Goal: Information Seeking & Learning: Learn about a topic

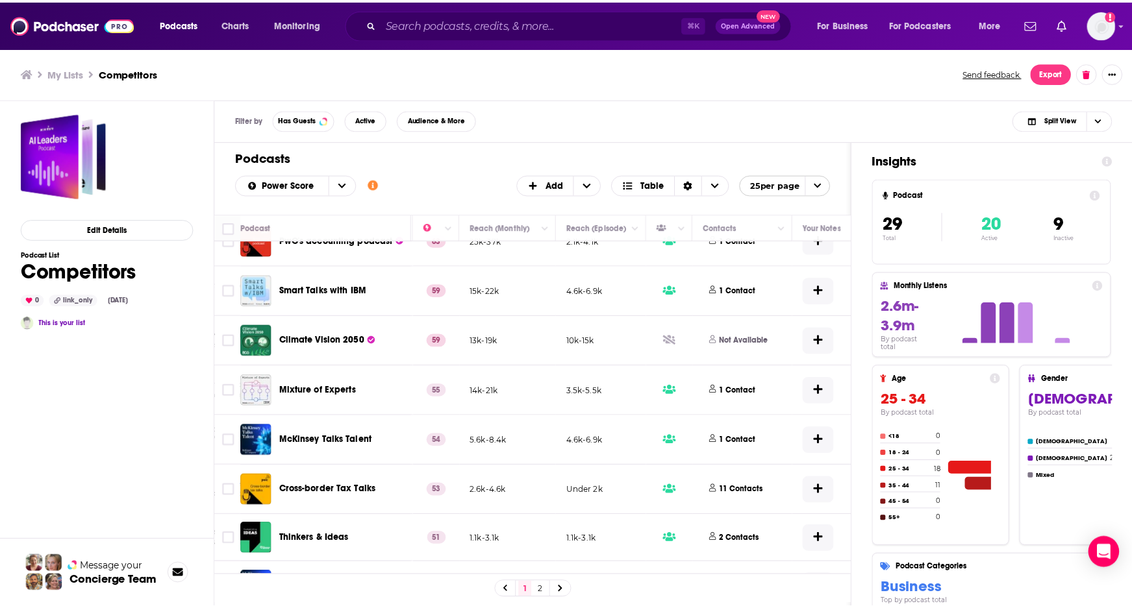
scroll to position [211, 349]
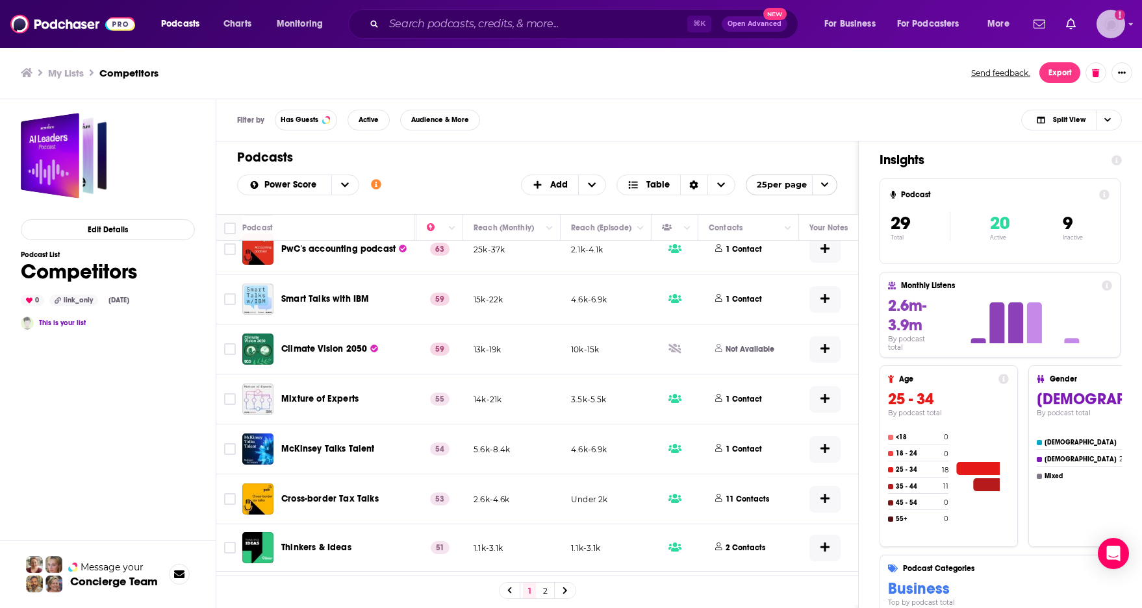
click at [1118, 29] on img "Logged in as rstenslie" at bounding box center [1110, 24] width 29 height 29
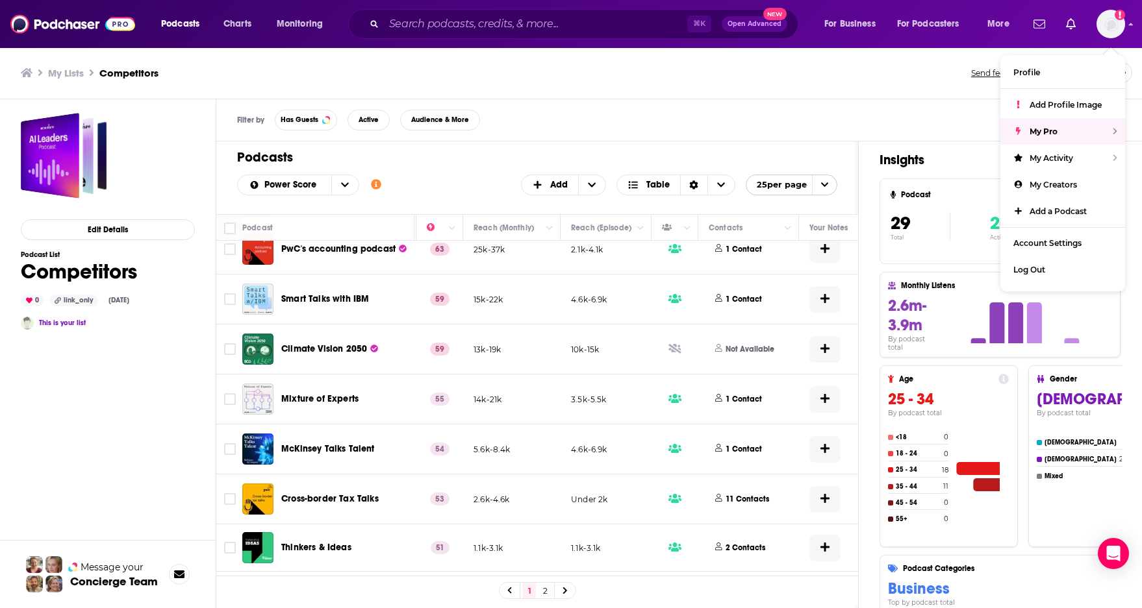
click at [936, 79] on div "My Lists Competitors Send feedback. Export" at bounding box center [571, 72] width 1101 height 21
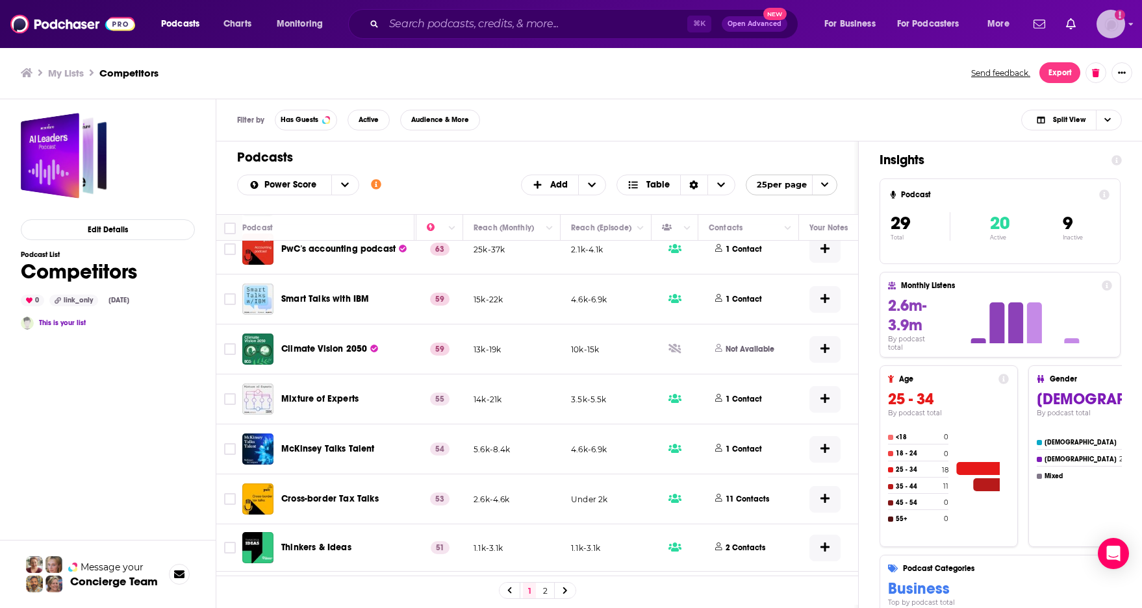
click at [1122, 30] on img "Logged in as rstenslie" at bounding box center [1110, 24] width 29 height 29
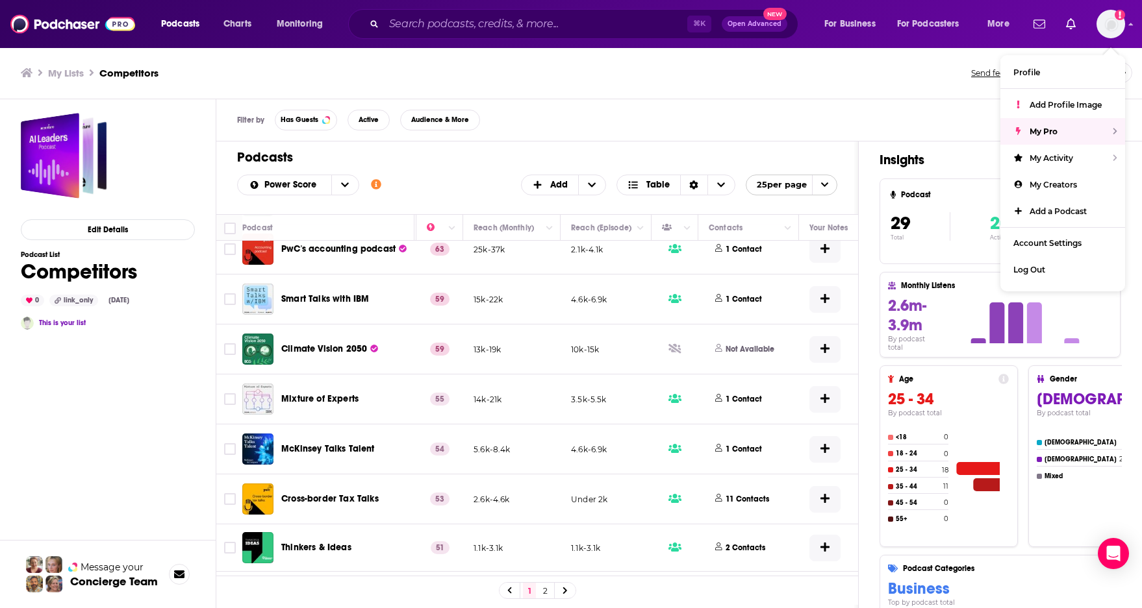
click at [931, 88] on div "My Lists Competitors Send feedback. Export" at bounding box center [571, 73] width 1142 height 53
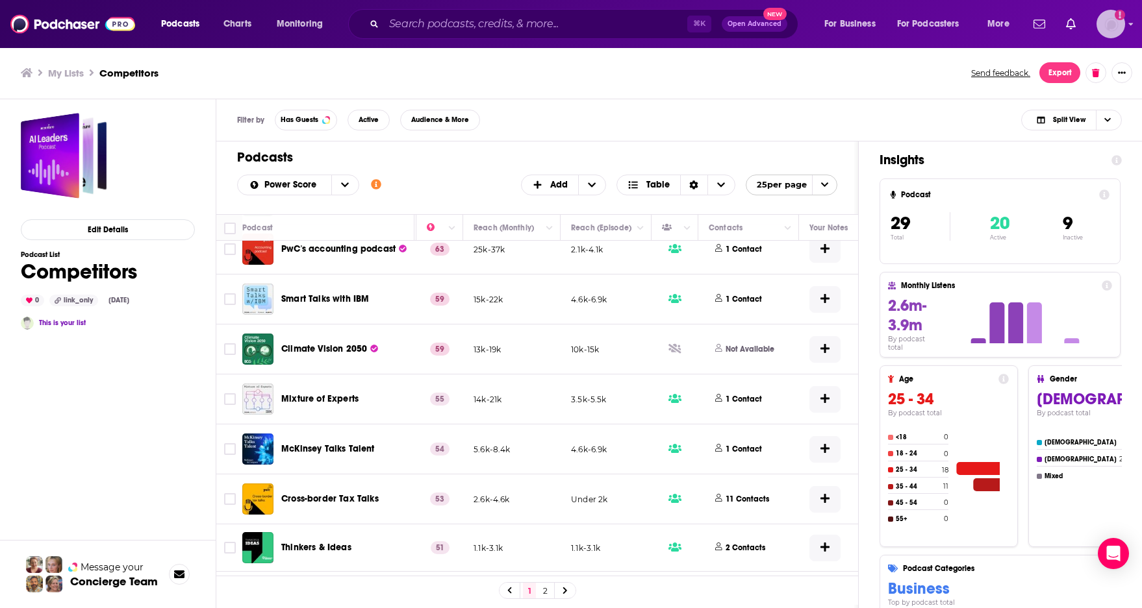
click at [1110, 21] on img "Logged in as rstenslie" at bounding box center [1110, 24] width 29 height 29
click at [999, 31] on span "More" at bounding box center [998, 24] width 22 height 18
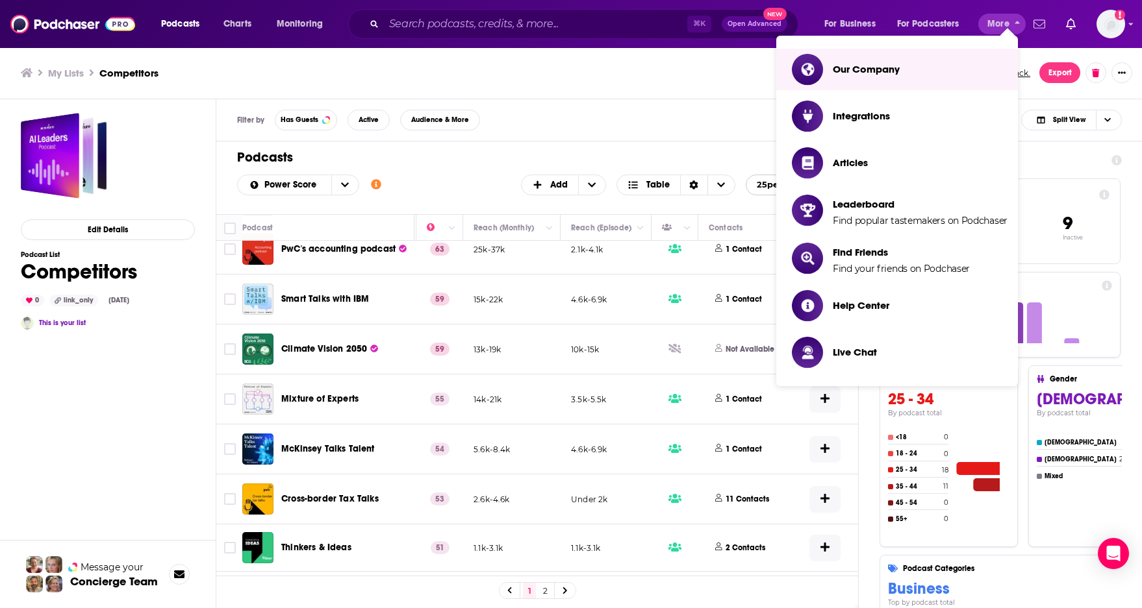
click at [1041, 23] on icon "Show notifications dropdown" at bounding box center [1039, 23] width 12 height 8
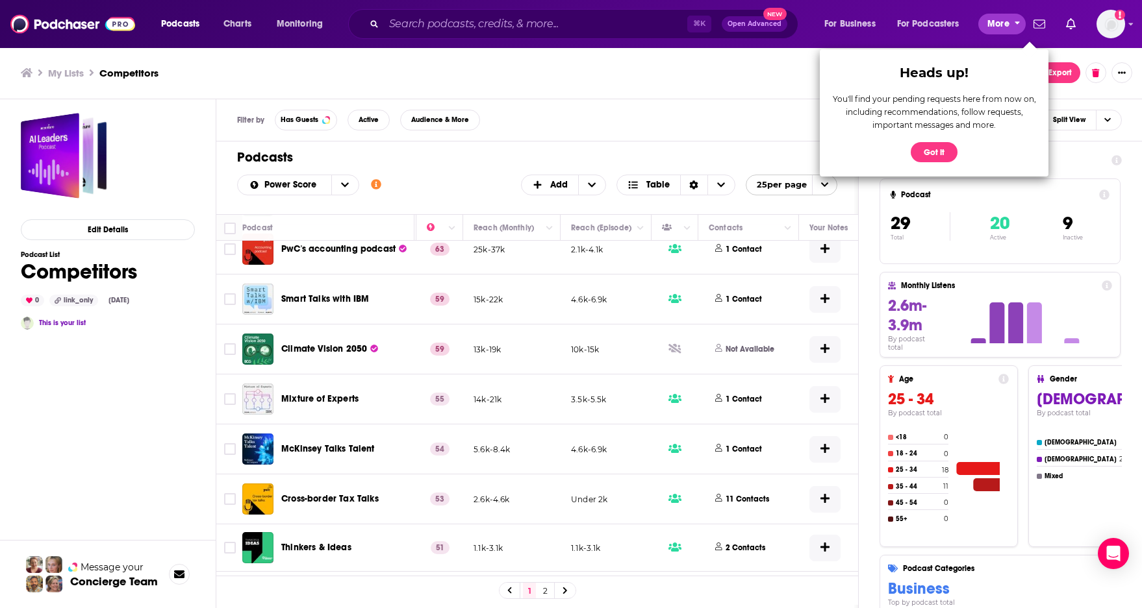
click at [1007, 21] on span "More" at bounding box center [998, 24] width 22 height 18
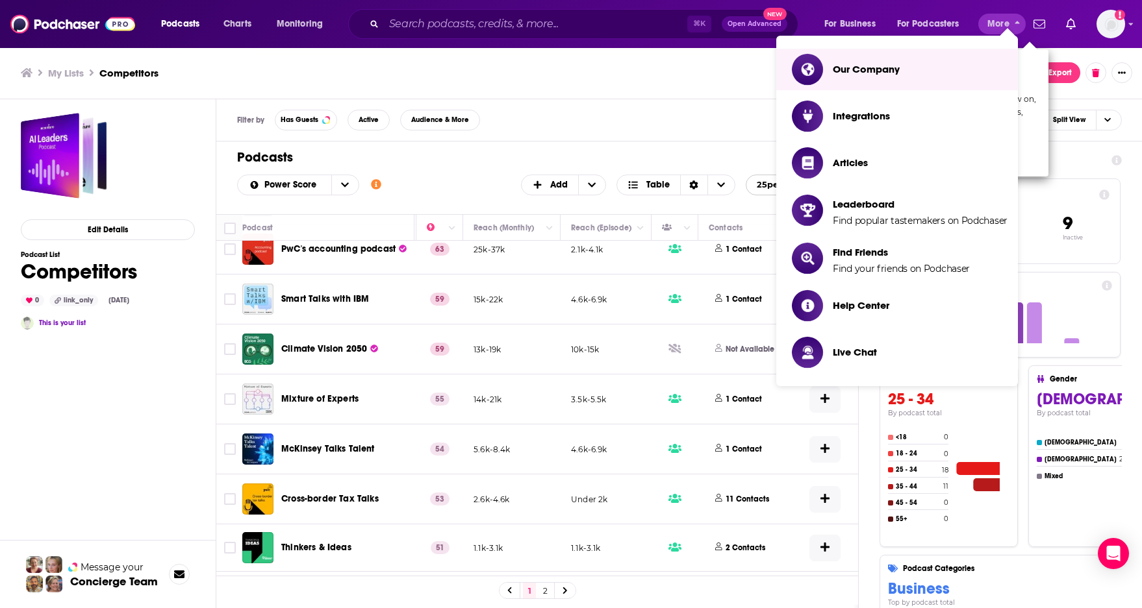
click at [1127, 27] on div "Podcasts Charts Monitoring ⌘ K Open Advanced New For Business For Podcasters Mo…" at bounding box center [571, 24] width 1142 height 48
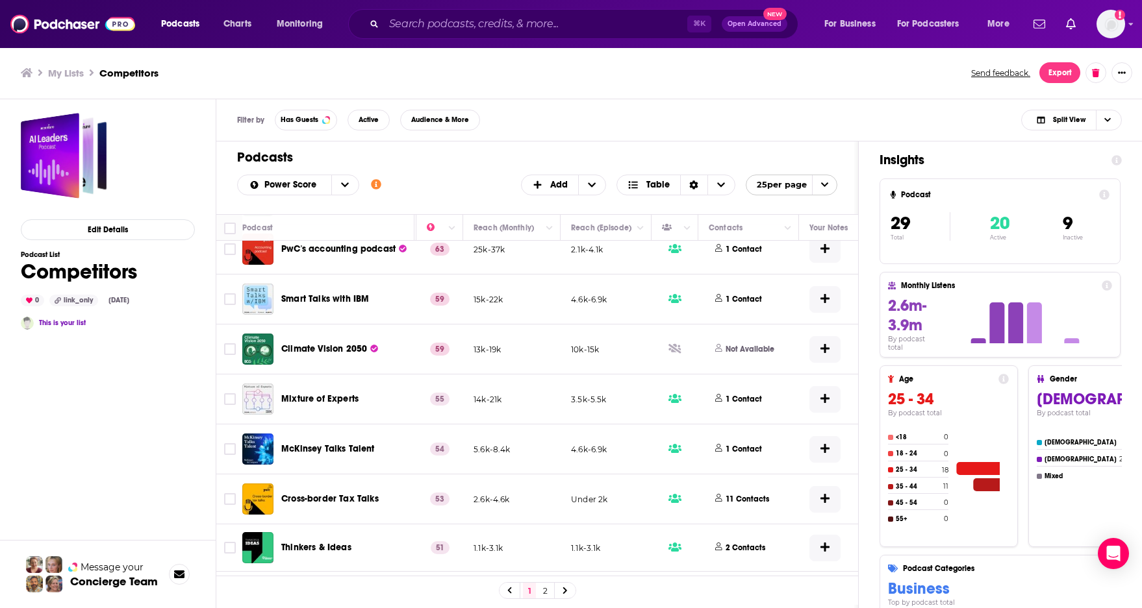
click at [1127, 26] on div "Podcasts Charts Monitoring ⌘ K Open Advanced New For Business For Podcasters Mo…" at bounding box center [571, 24] width 1142 height 48
click at [1129, 26] on icon "Show profile menu" at bounding box center [1130, 24] width 5 height 8
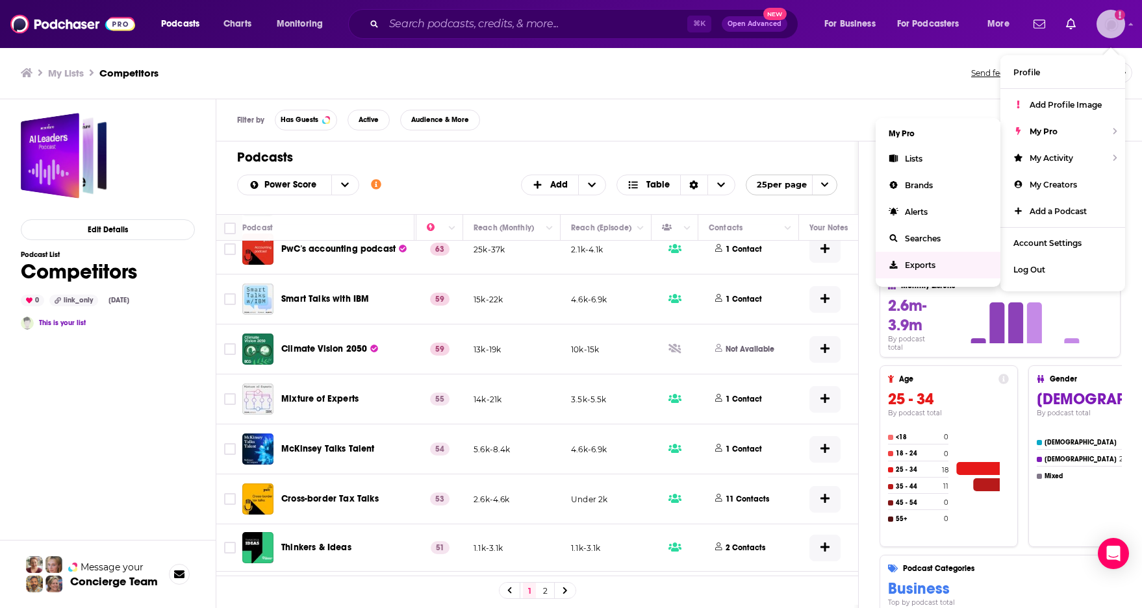
click at [940, 266] on link "Exports" at bounding box center [937, 265] width 125 height 27
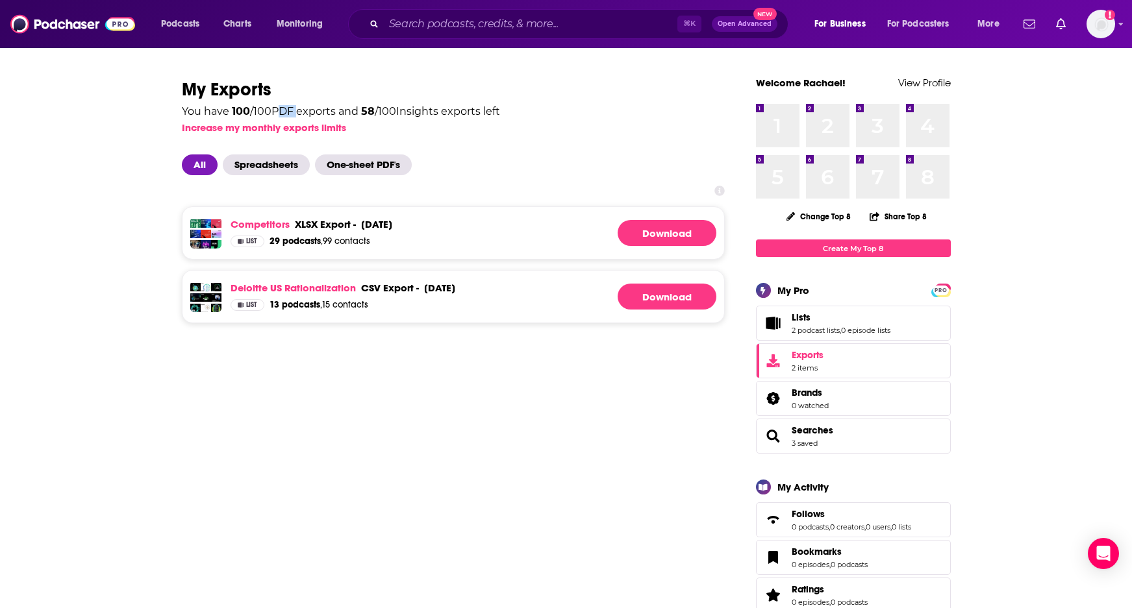
drag, startPoint x: 275, startPoint y: 112, endPoint x: 294, endPoint y: 114, distance: 18.9
click at [294, 114] on div "You have 100 / 100 PDF exports and 58 / 100 Insights exports left" at bounding box center [341, 112] width 318 height 10
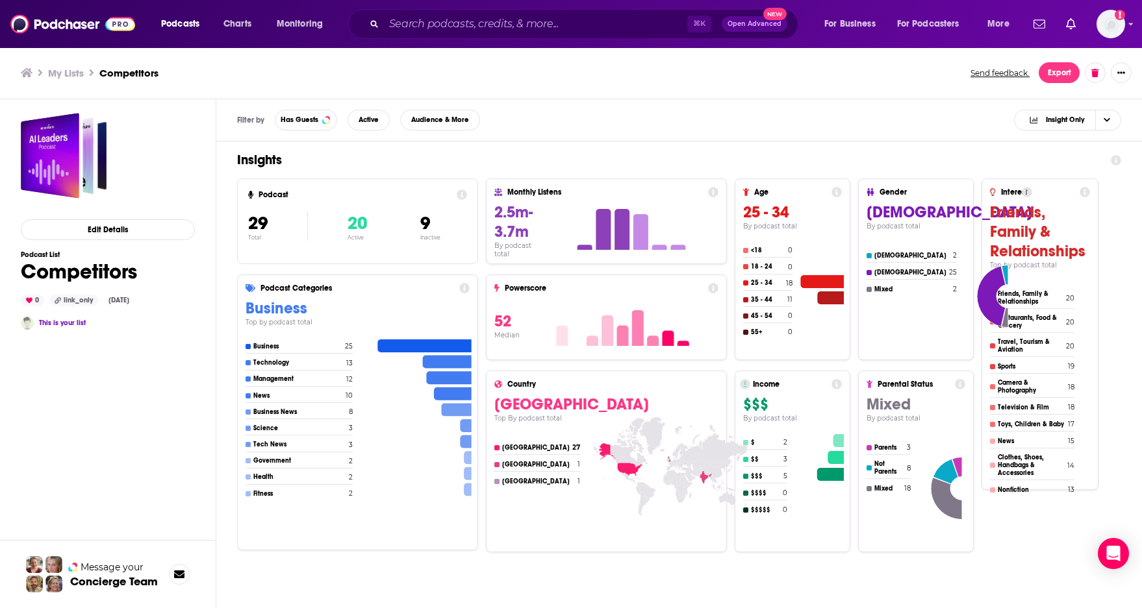
click at [77, 74] on h3 "My Lists" at bounding box center [66, 73] width 36 height 12
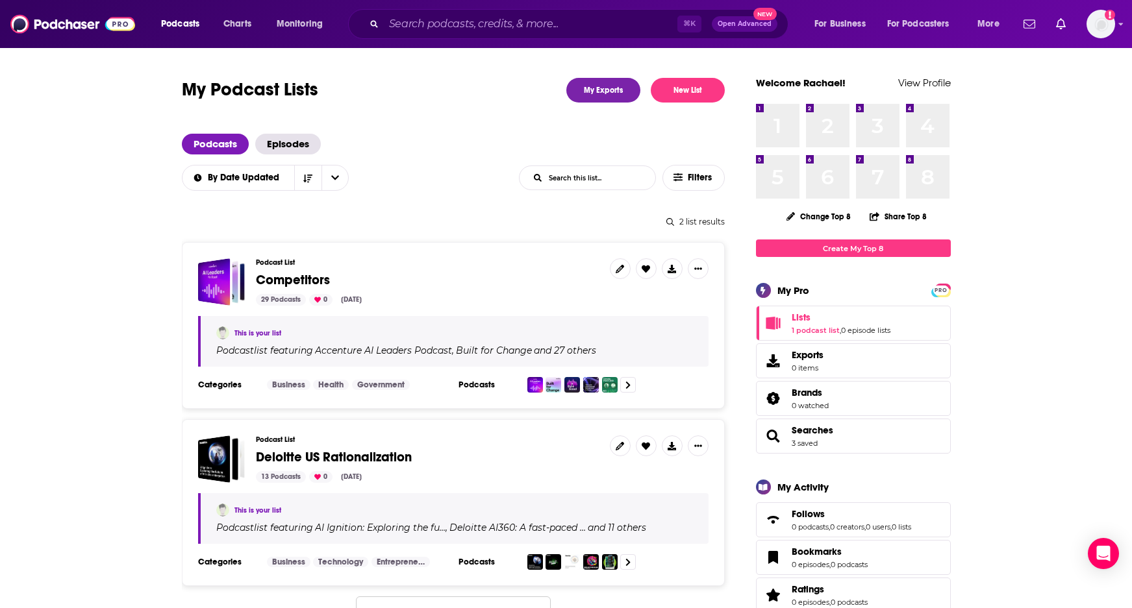
click at [301, 457] on span "Deloitte US Rationalization" at bounding box center [334, 457] width 156 height 16
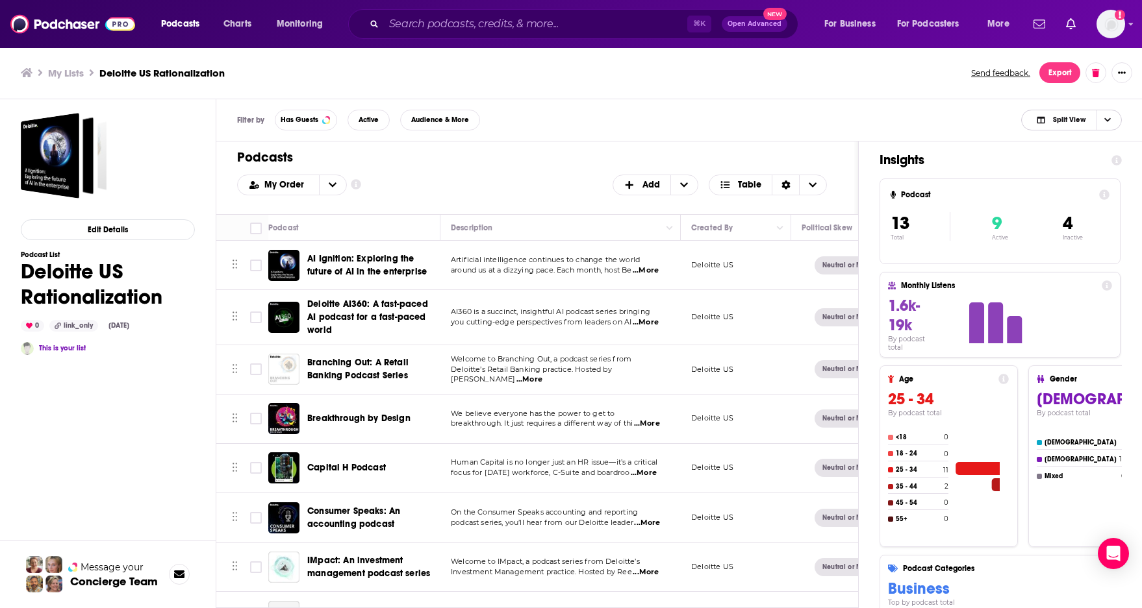
click at [1078, 123] on span "Split View" at bounding box center [1069, 119] width 32 height 7
click at [1054, 164] on span "Podcast Only" at bounding box center [1079, 163] width 64 height 7
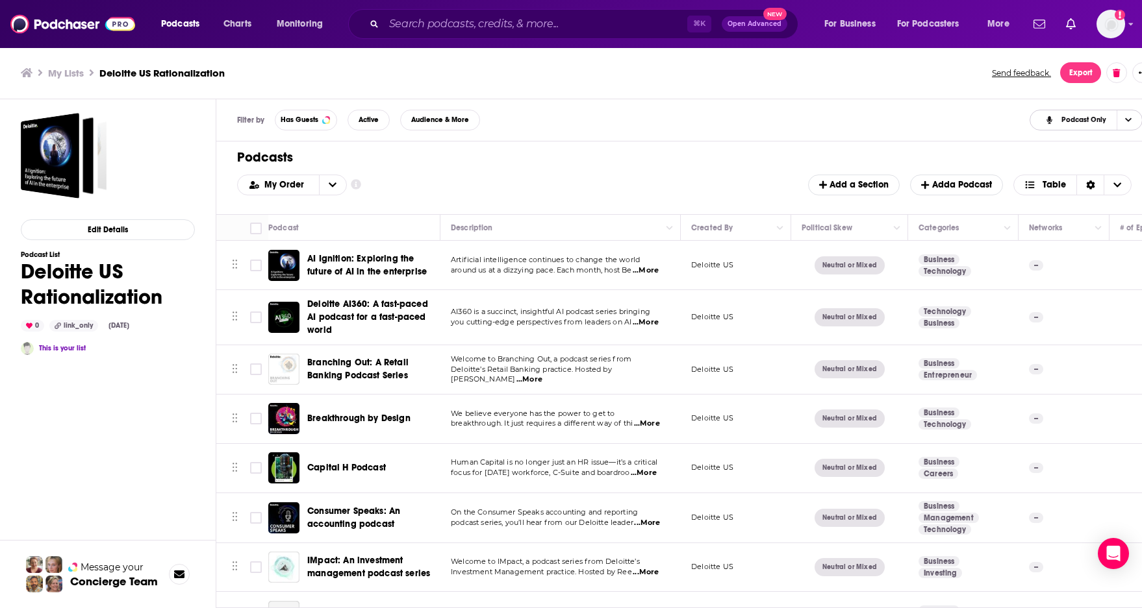
click at [1090, 111] on span "Podcast Only" at bounding box center [1075, 120] width 84 height 18
click at [1060, 184] on span "Insight Only" at bounding box center [1093, 184] width 77 height 7
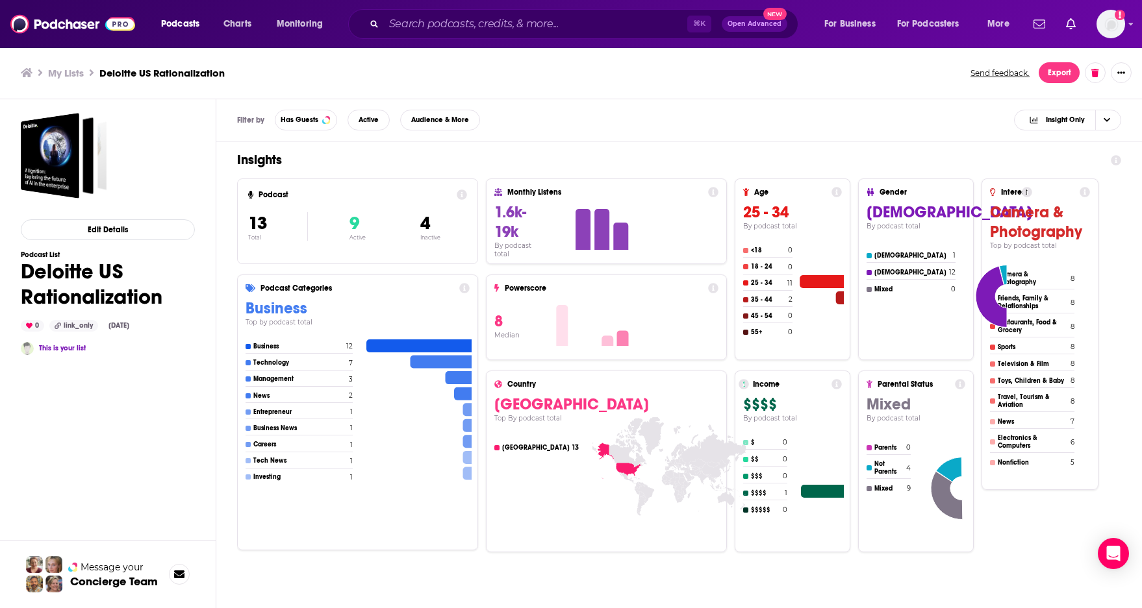
click at [73, 76] on h3 "My Lists" at bounding box center [66, 73] width 36 height 12
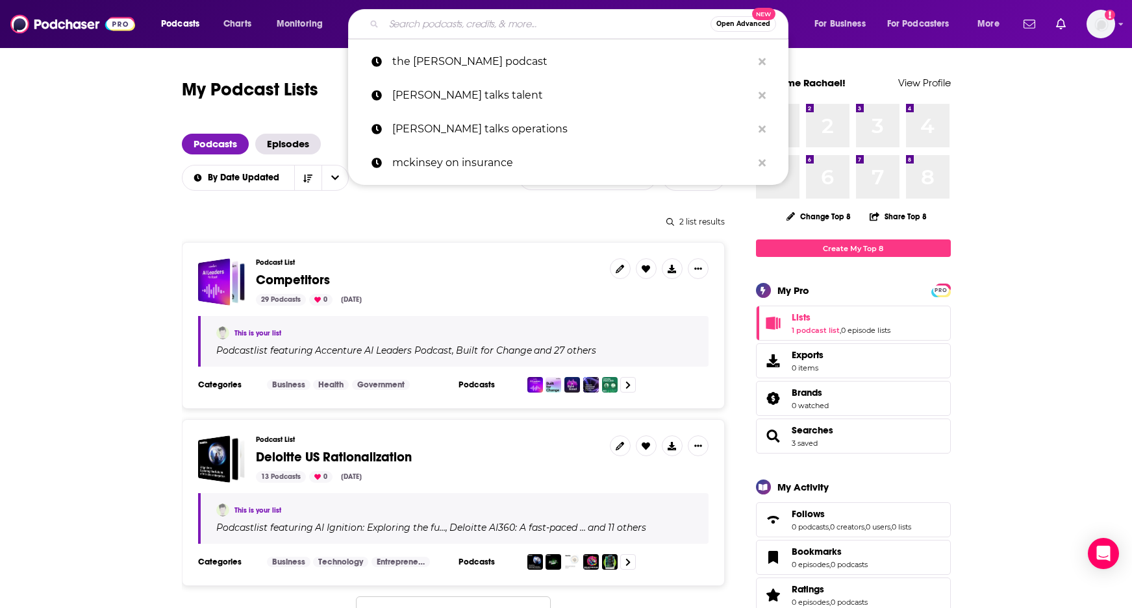
click at [405, 18] on input "Search podcasts, credits, & more..." at bounding box center [547, 24] width 327 height 21
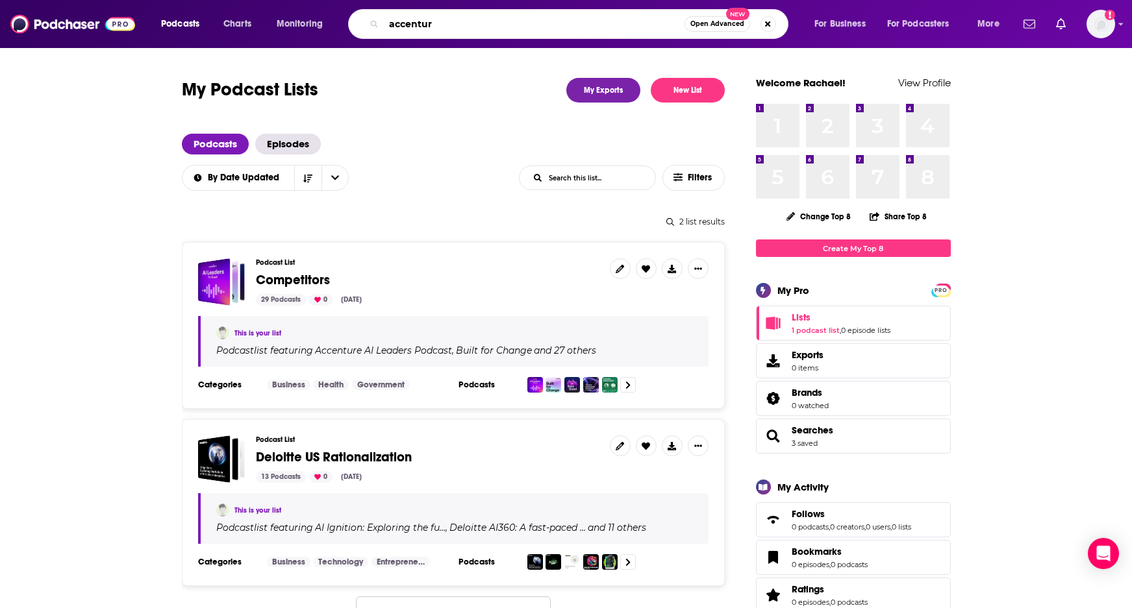
type input "accenture"
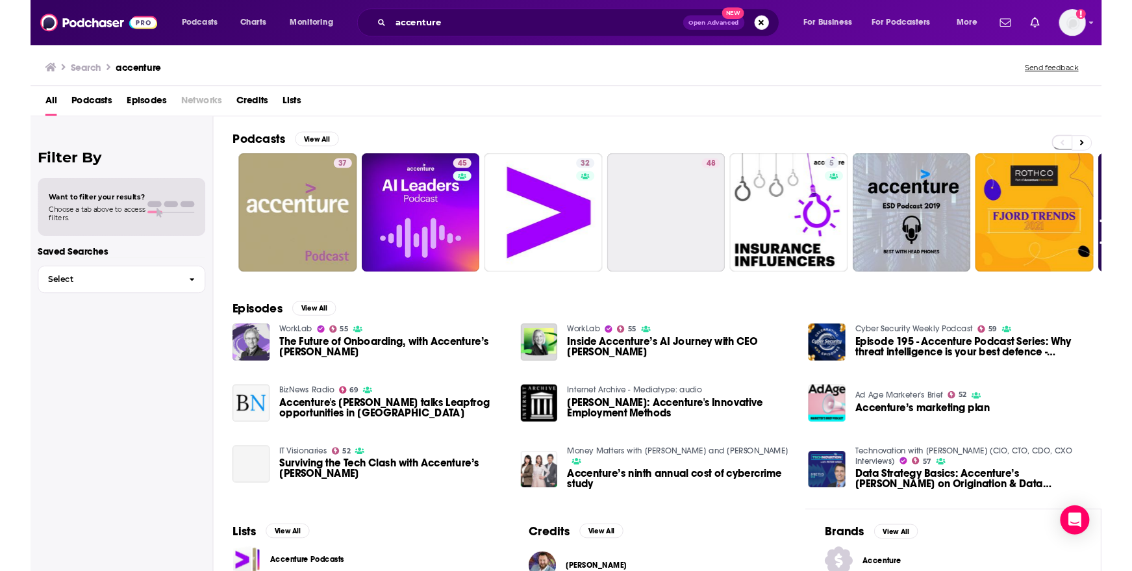
scroll to position [125, 0]
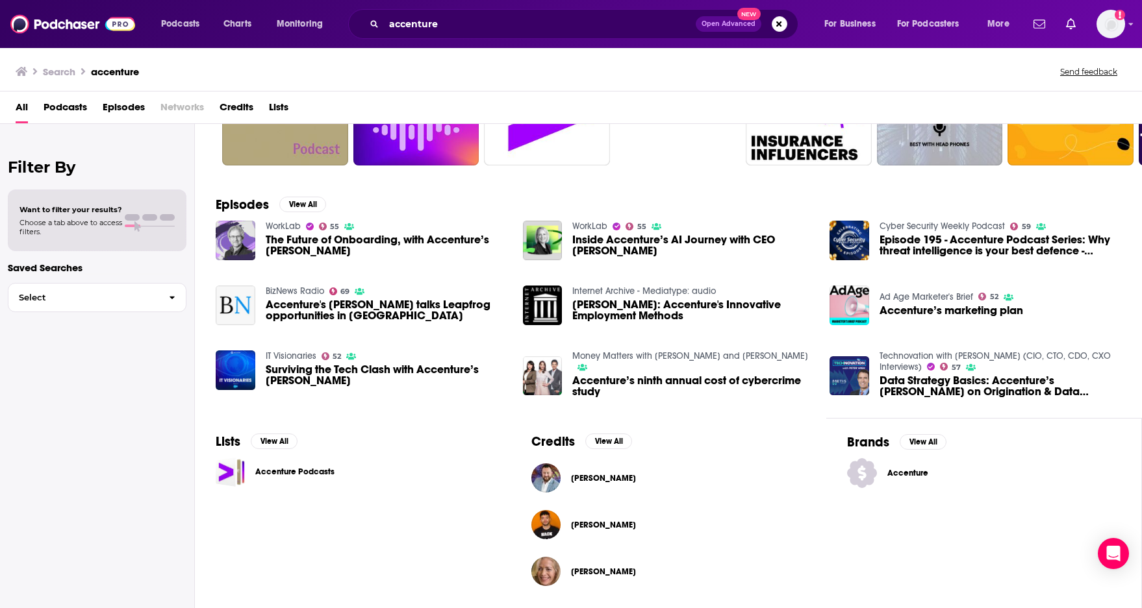
click at [920, 475] on span "Accenture" at bounding box center [925, 473] width 77 height 10
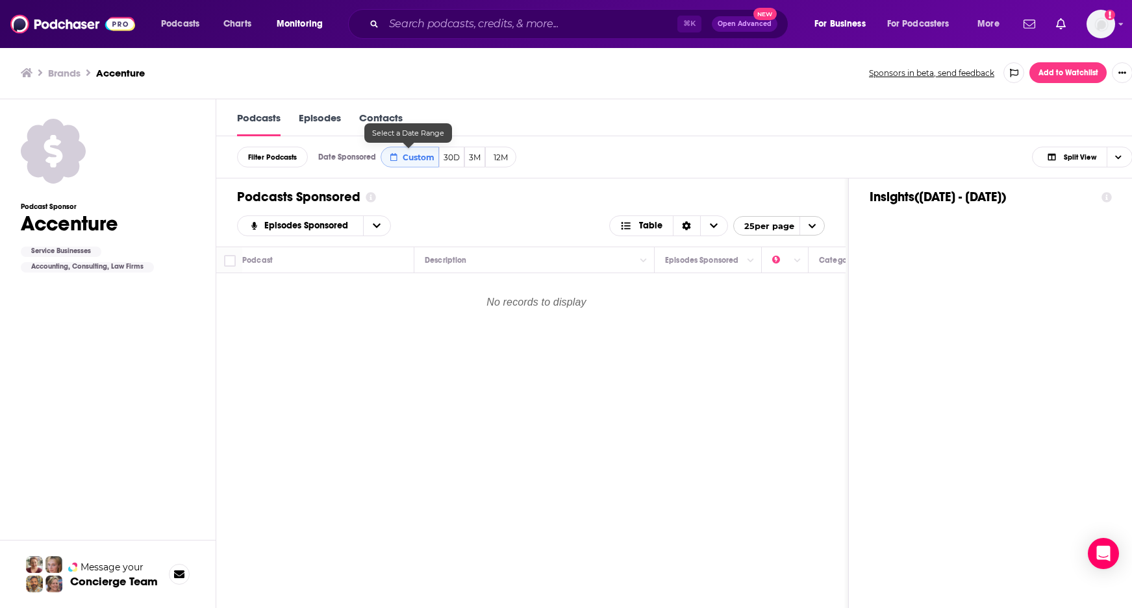
click at [332, 121] on link "Episodes" at bounding box center [320, 124] width 42 height 25
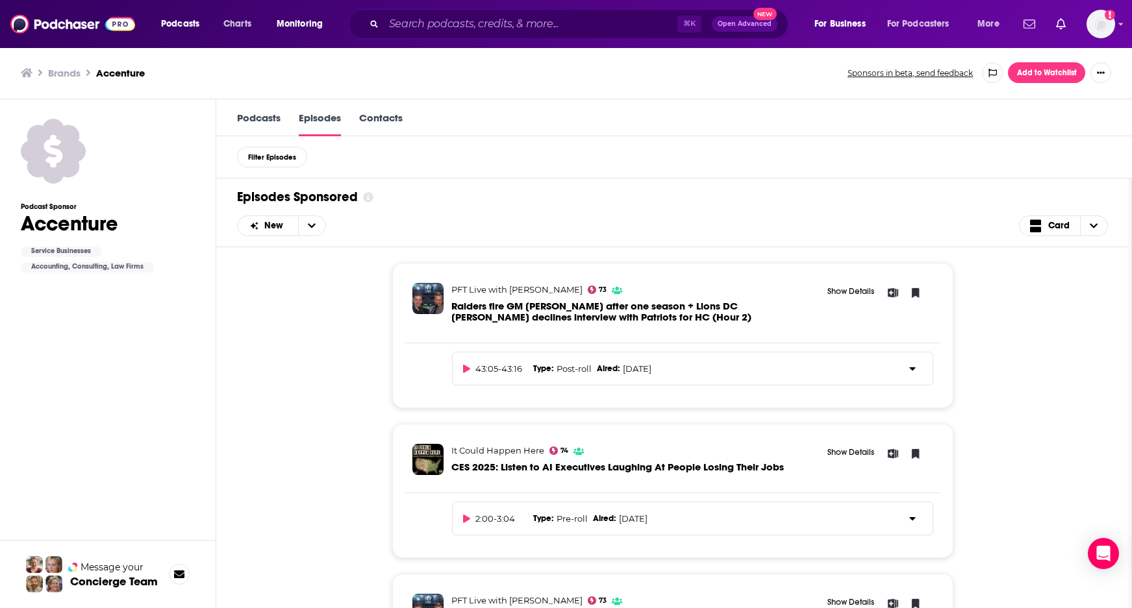
click at [263, 118] on link "Podcasts" at bounding box center [259, 124] width 44 height 25
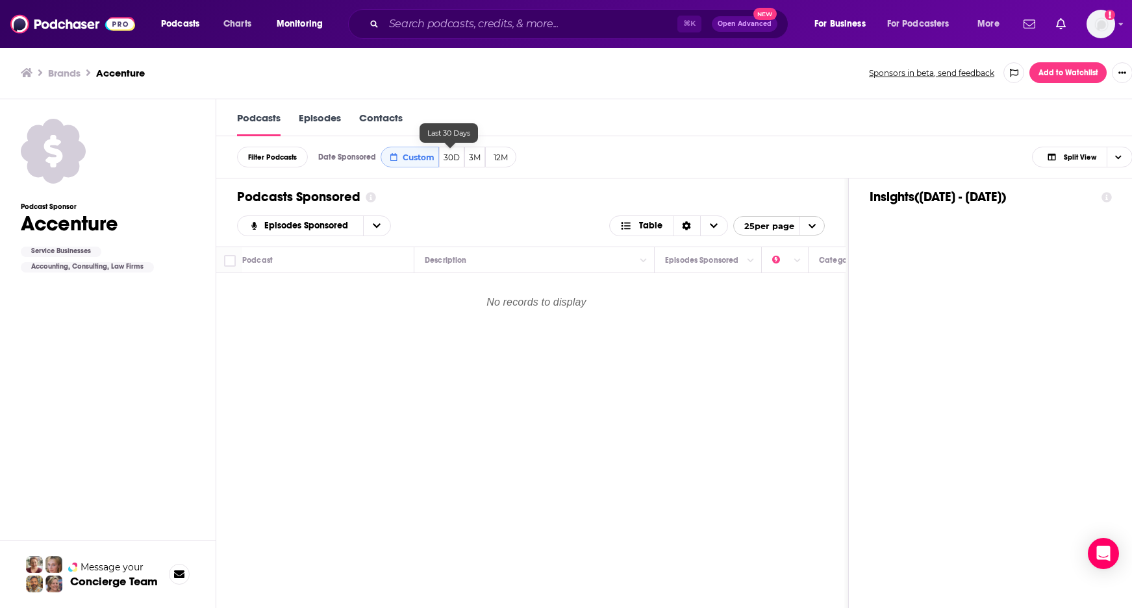
click at [458, 158] on button "30D" at bounding box center [451, 157] width 25 height 21
click at [448, 157] on button "30D" at bounding box center [451, 157] width 25 height 21
click at [451, 159] on button "30D" at bounding box center [451, 157] width 25 height 21
click at [403, 157] on span "Custom" at bounding box center [419, 158] width 32 height 10
select select "6"
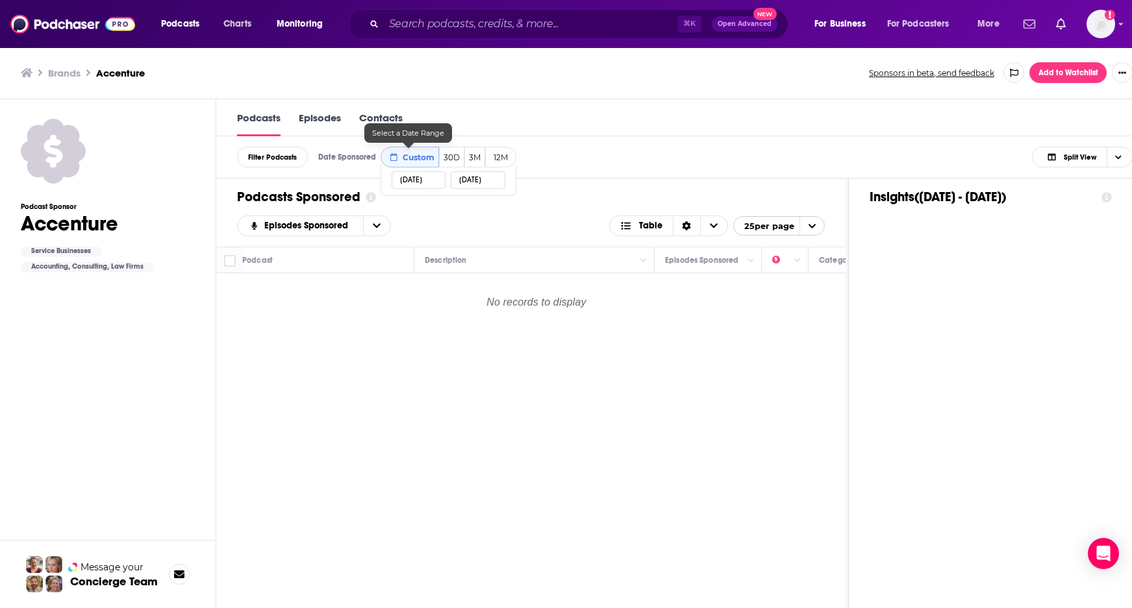
select select "2025"
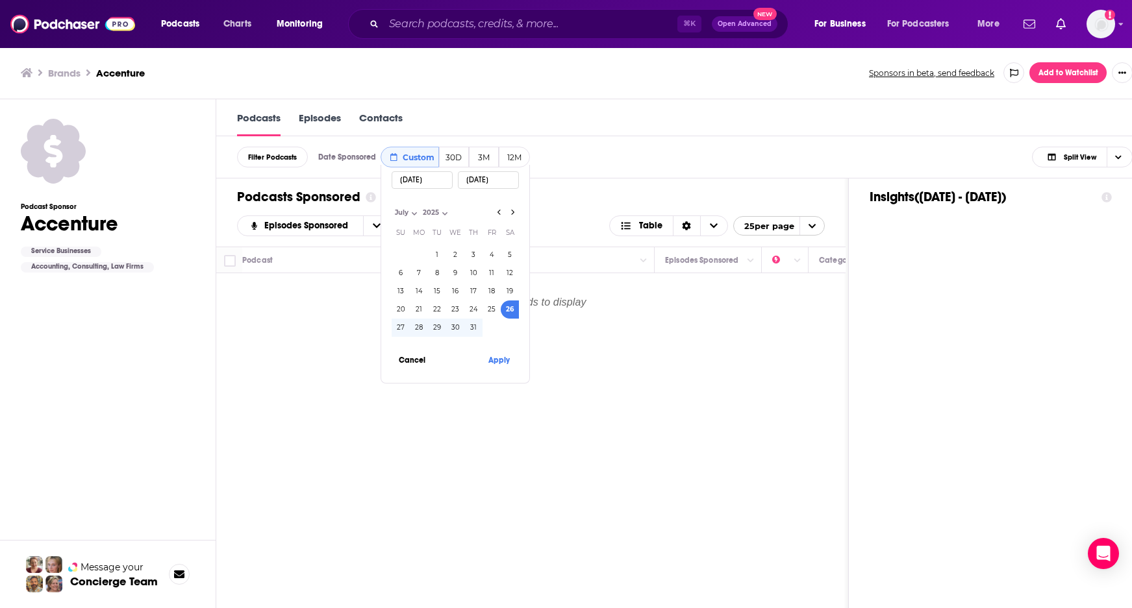
drag, startPoint x: 406, startPoint y: 179, endPoint x: 371, endPoint y: 179, distance: 34.4
click at [371, 179] on div "Filter Podcasts Date Sponsored Custom 30D 3M 12M [DATE] [DATE] [DATE] Month: Ja…" at bounding box center [684, 404] width 937 height 536
type input "[DATE]"
select select "0"
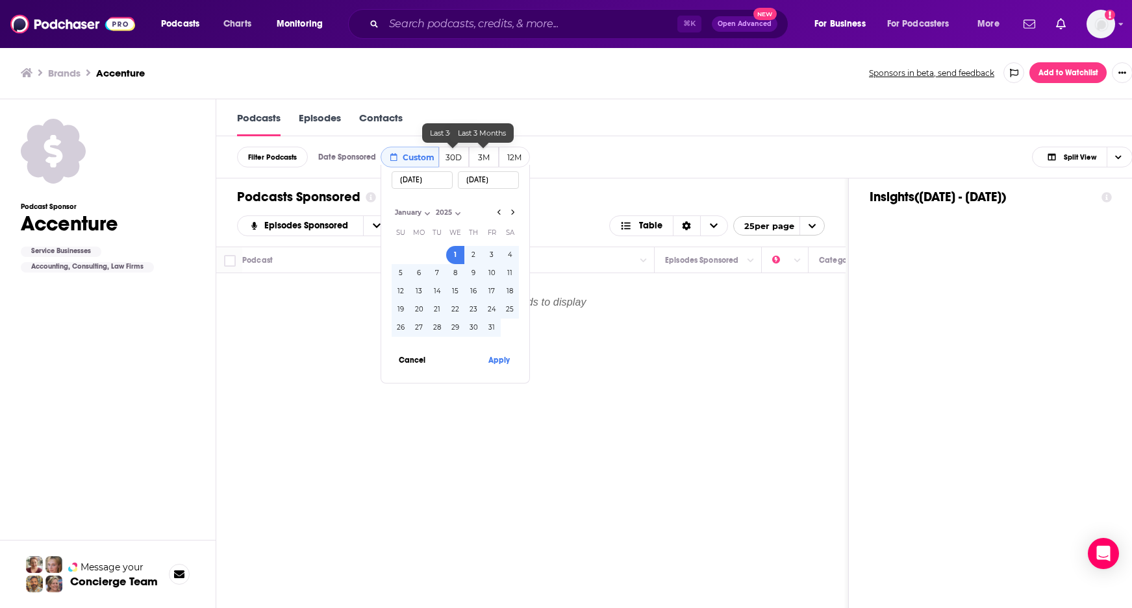
type input "[DATE]"
click at [491, 181] on input "[DATE]" at bounding box center [488, 180] width 61 height 18
click at [505, 364] on button "Apply" at bounding box center [498, 360] width 39 height 24
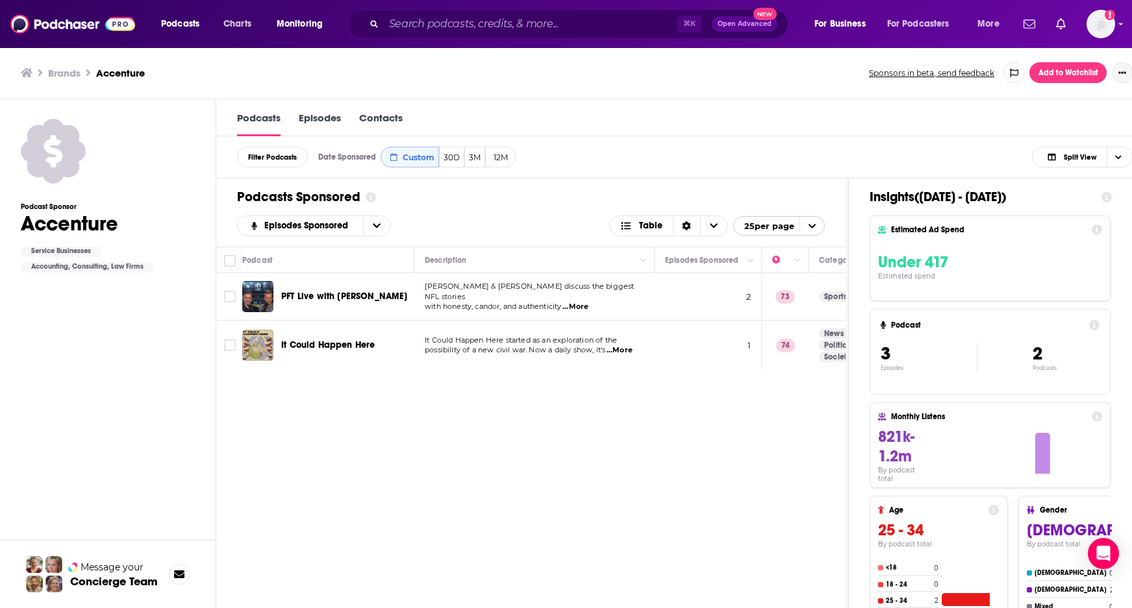
click at [1129, 77] on button "Show More Button" at bounding box center [1122, 72] width 21 height 21
click at [896, 118] on div "Podcasts Episodes Contacts" at bounding box center [684, 117] width 937 height 37
click at [769, 135] on div "Podcasts Episodes Contacts" at bounding box center [684, 117] width 937 height 37
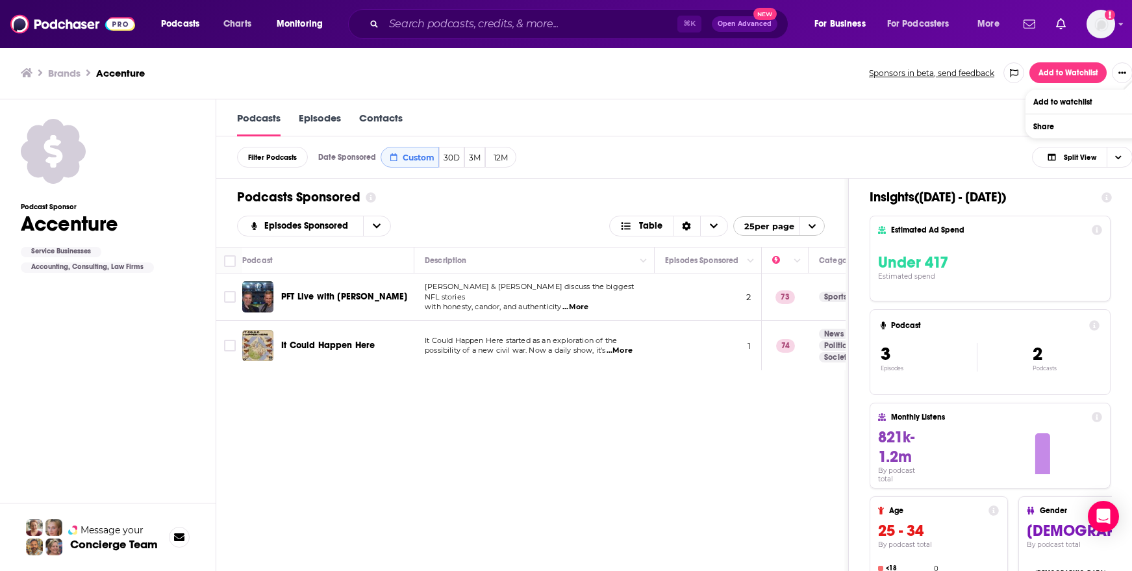
scroll to position [1, 0]
drag, startPoint x: 485, startPoint y: 438, endPoint x: 622, endPoint y: 437, distance: 137.0
click at [485, 438] on div "Podcast Description Episodes Sponsored Categories Reach (Monthly) Reach (Episod…" at bounding box center [530, 445] width 629 height 399
click at [988, 97] on div "Brands Accenture Sponsors in beta, send feedback Add to Watchlist" at bounding box center [576, 72] width 1153 height 53
click at [1126, 71] on icon "Show More Button" at bounding box center [1122, 72] width 8 height 8
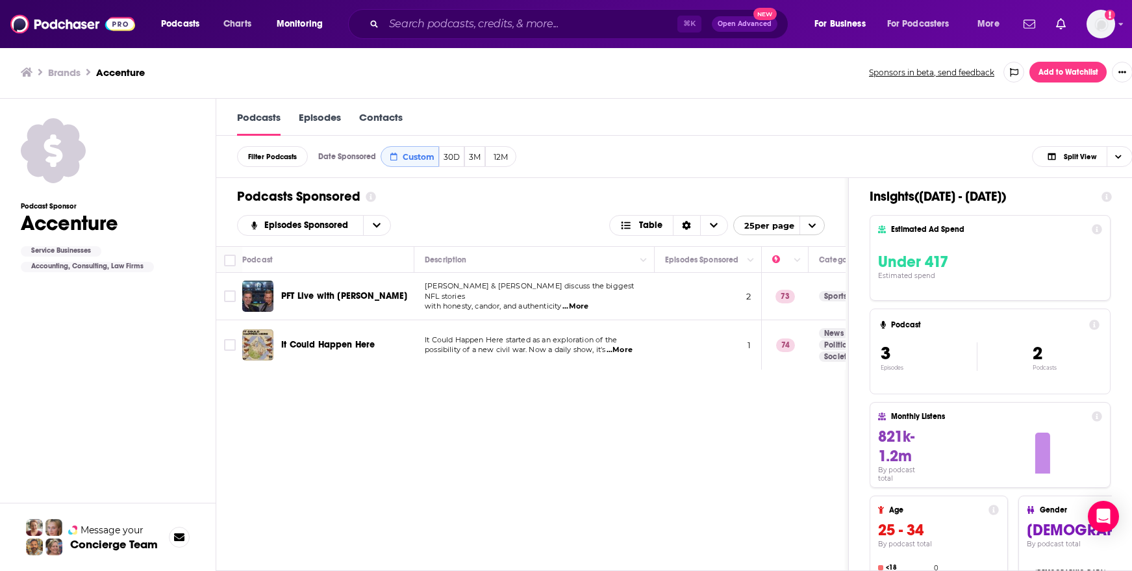
click at [816, 227] on icon "open menu" at bounding box center [812, 225] width 8 height 8
click at [816, 227] on icon "close menu" at bounding box center [812, 225] width 8 height 8
click at [1096, 153] on span "Split View" at bounding box center [1080, 156] width 32 height 7
click at [1059, 201] on span "Choose View" at bounding box center [1050, 200] width 16 height 8
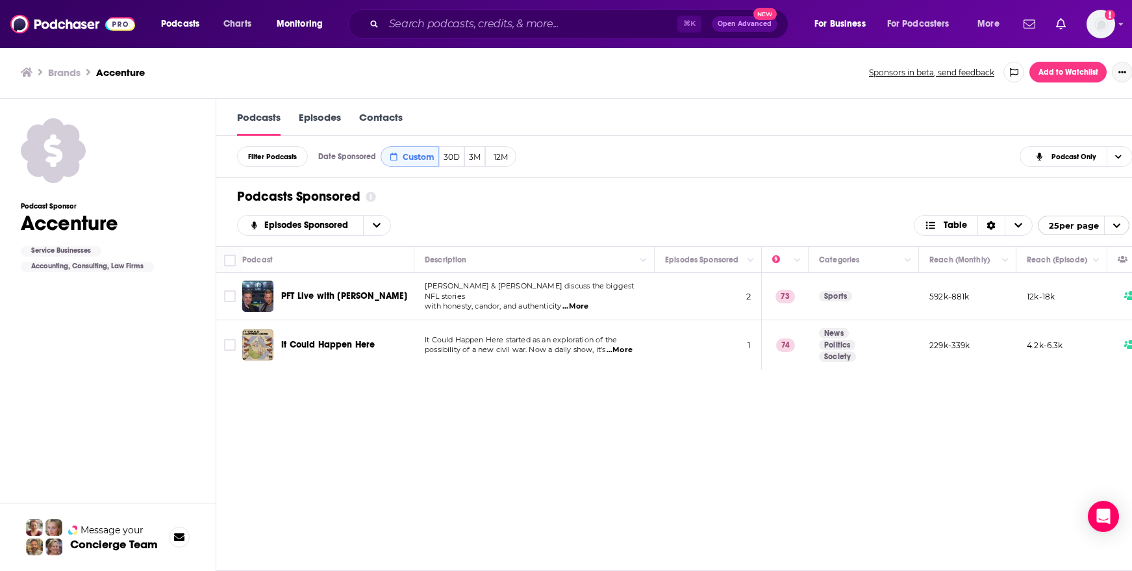
click at [1125, 74] on button "Show More Button" at bounding box center [1122, 72] width 21 height 21
click at [1042, 126] on button "Share" at bounding box center [1087, 126] width 125 height 24
click at [938, 166] on div "Filter Podcasts Date Sponsored Custom 30D 3M 12M Podcast Only Date Sponsored Cu…" at bounding box center [684, 157] width 937 height 42
click at [1035, 97] on icon "Show additional menu" at bounding box center [1034, 98] width 5 height 7
click at [851, 110] on div "Podcasts Episodes Contacts" at bounding box center [684, 117] width 937 height 37
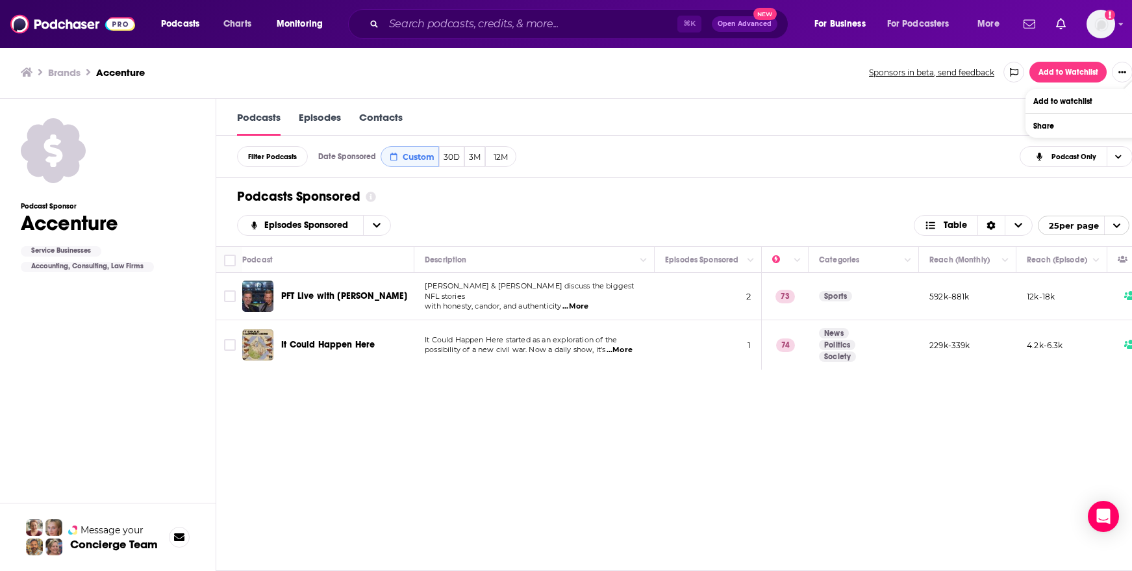
click at [320, 115] on link "Episodes" at bounding box center [320, 123] width 42 height 25
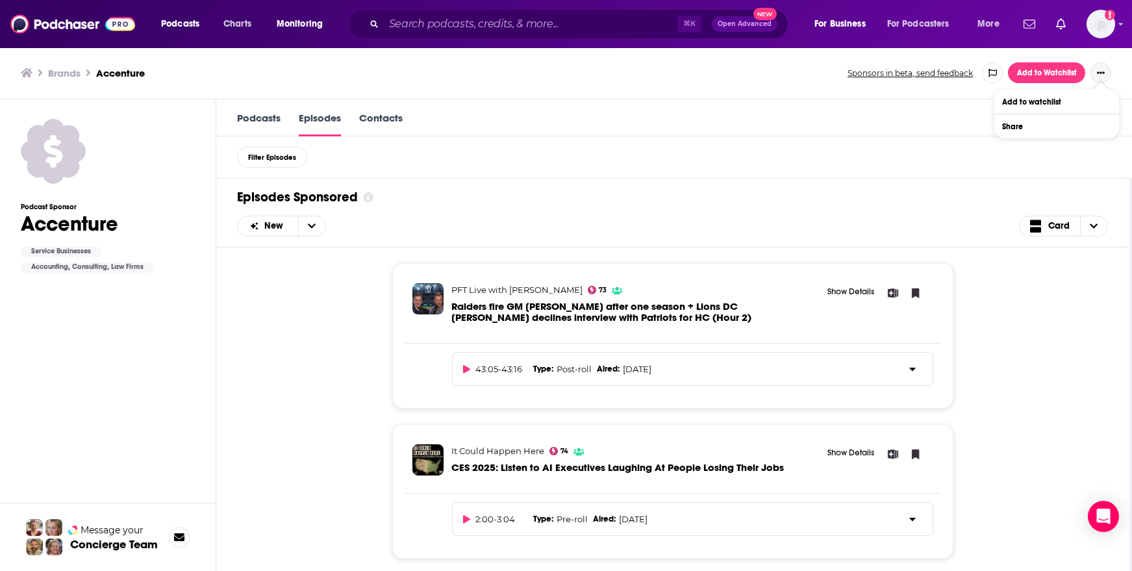
click at [1101, 69] on icon "Show More Button" at bounding box center [1101, 73] width 8 height 8
click at [402, 119] on link "Contacts" at bounding box center [381, 124] width 44 height 25
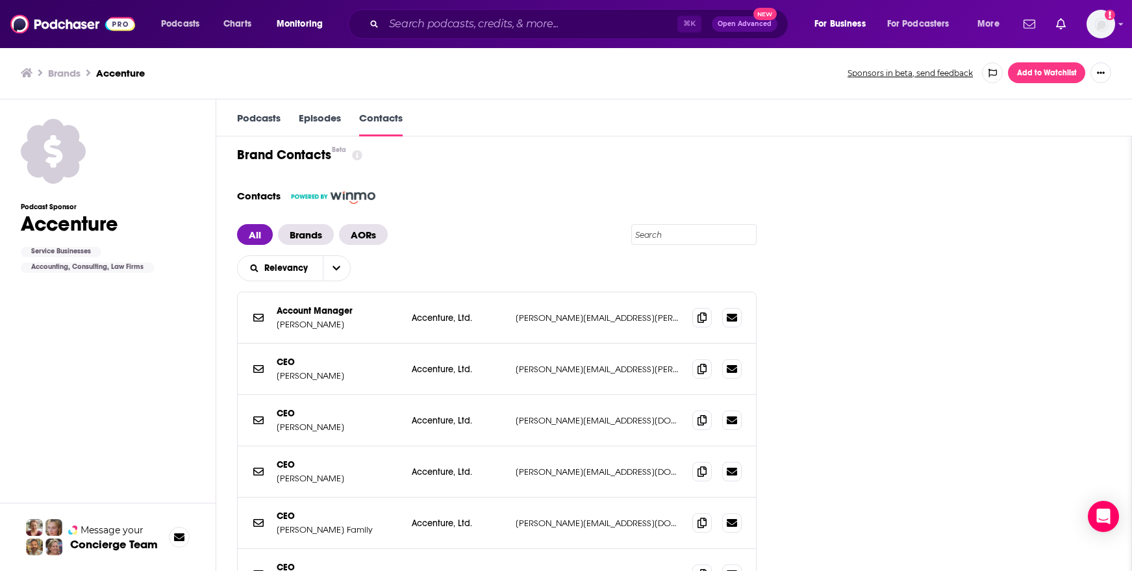
click at [277, 121] on link "Podcasts" at bounding box center [259, 124] width 44 height 25
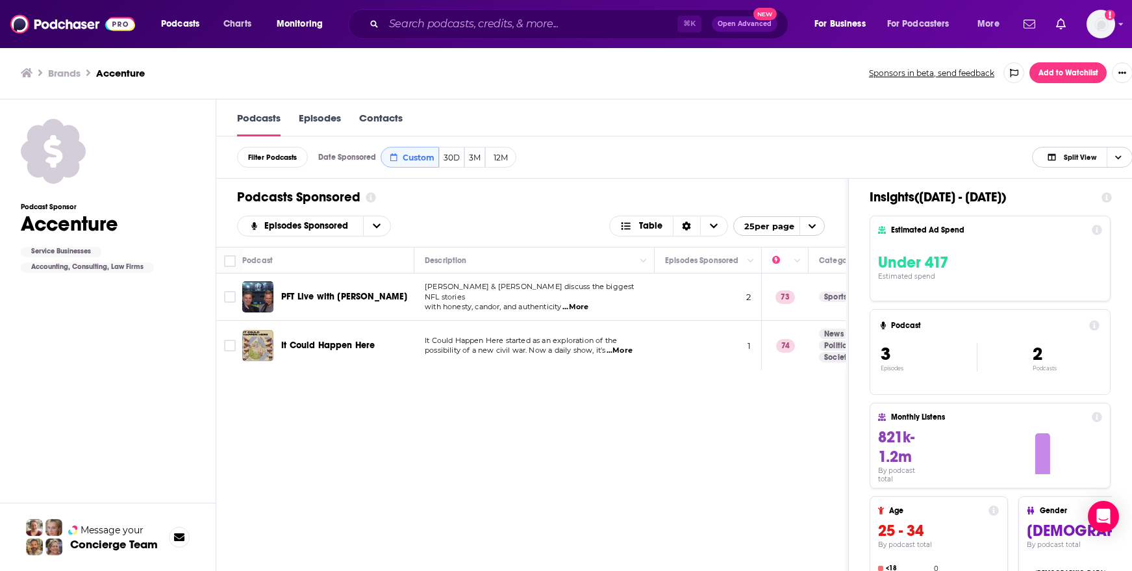
click at [1079, 162] on span "Split View" at bounding box center [1071, 158] width 71 height 18
click at [1090, 227] on div "Insight Only" at bounding box center [1082, 223] width 101 height 22
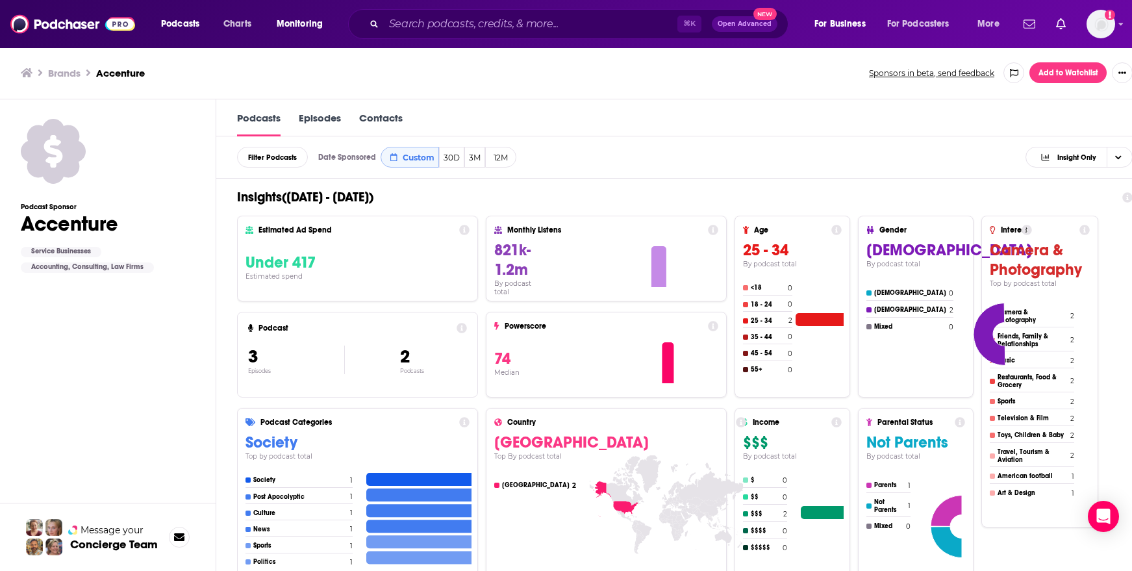
click at [63, 71] on h3 "Brands" at bounding box center [64, 73] width 32 height 12
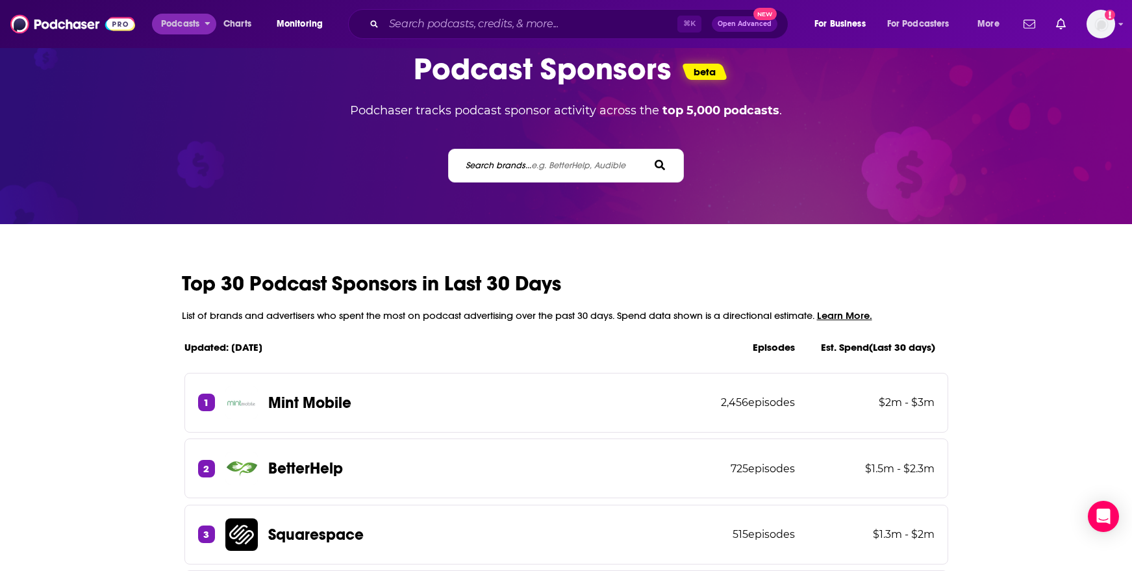
scroll to position [46, 0]
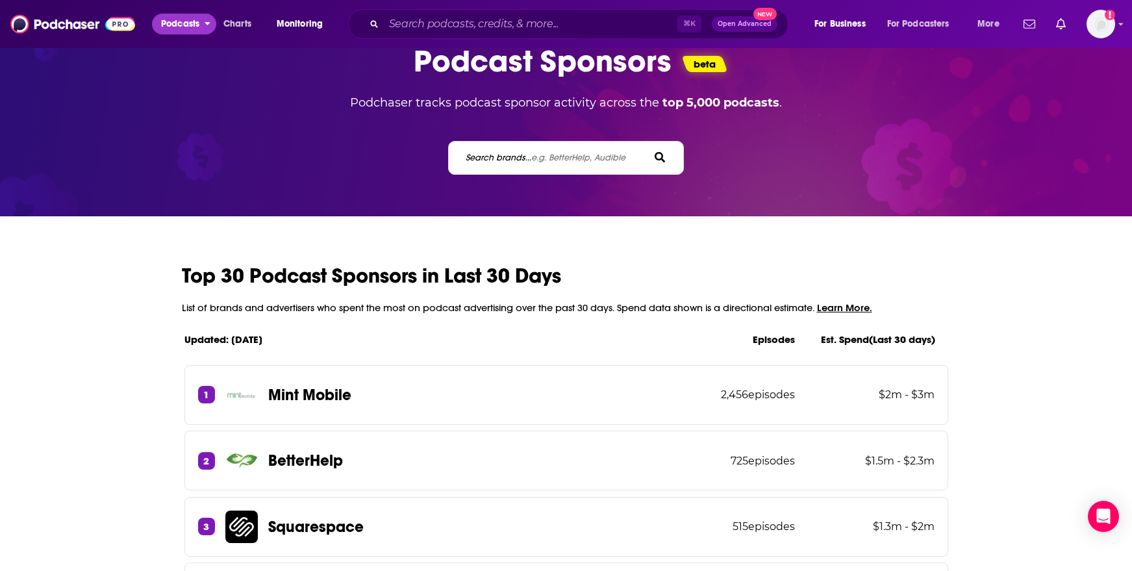
click at [171, 28] on span "Podcasts" at bounding box center [180, 24] width 38 height 18
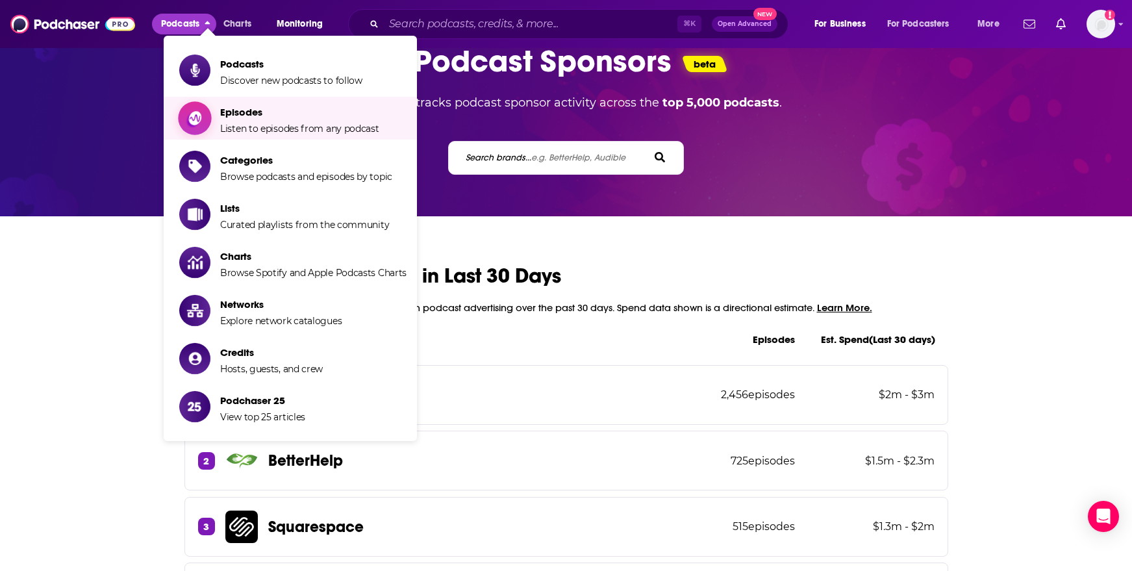
click at [276, 121] on span "Episodes Listen to episodes from any podcast" at bounding box center [299, 118] width 159 height 32
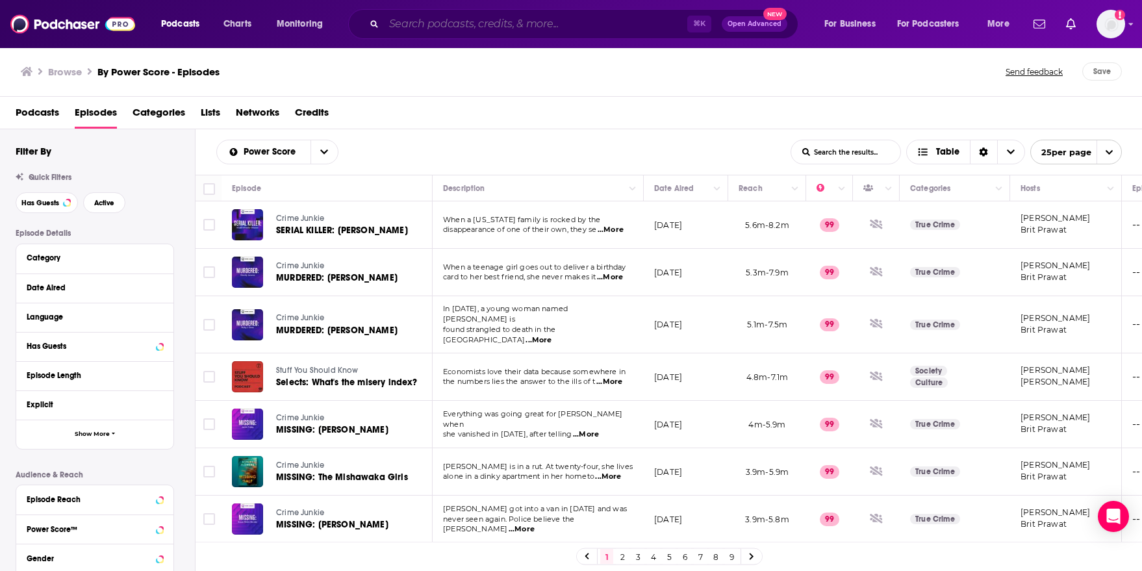
click at [466, 31] on input "Search podcasts, credits, & more..." at bounding box center [535, 24] width 303 height 21
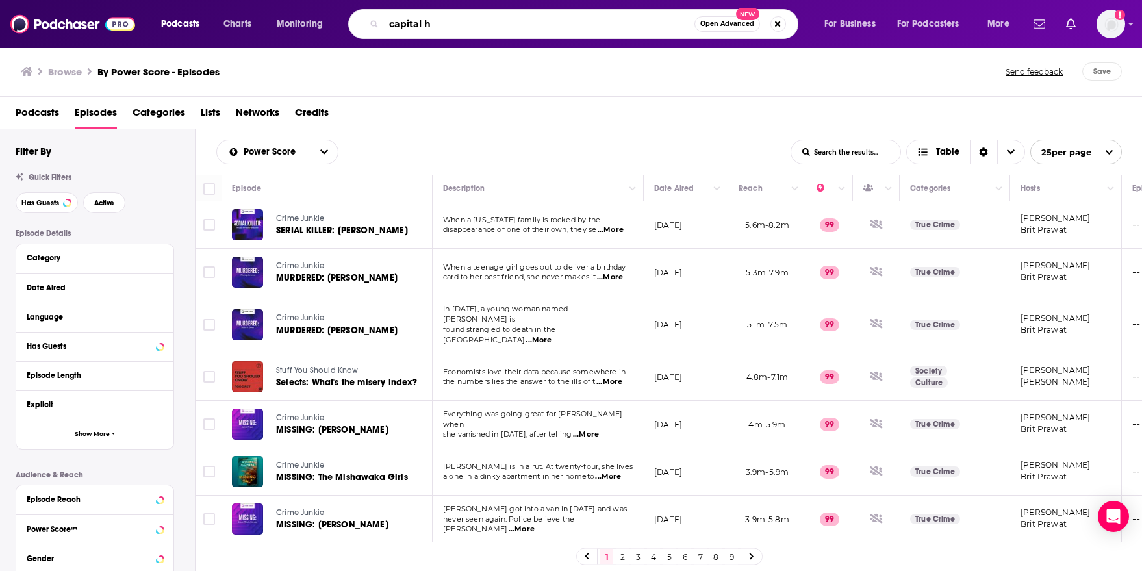
type input "capital h"
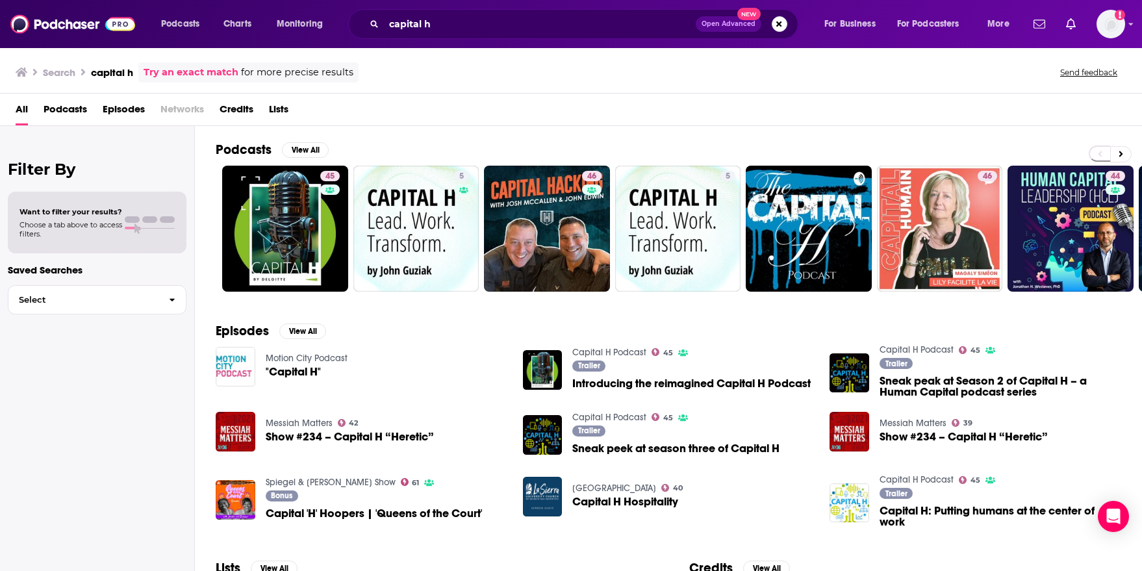
click at [251, 147] on h2 "Podcasts" at bounding box center [244, 150] width 56 height 16
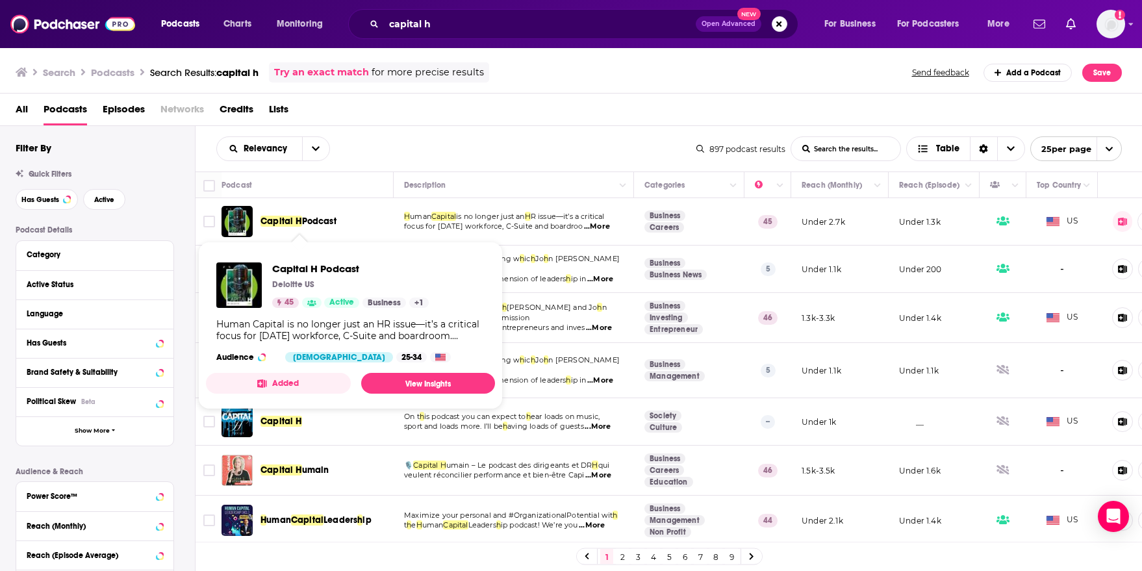
click at [323, 221] on span "Podcast" at bounding box center [319, 221] width 34 height 11
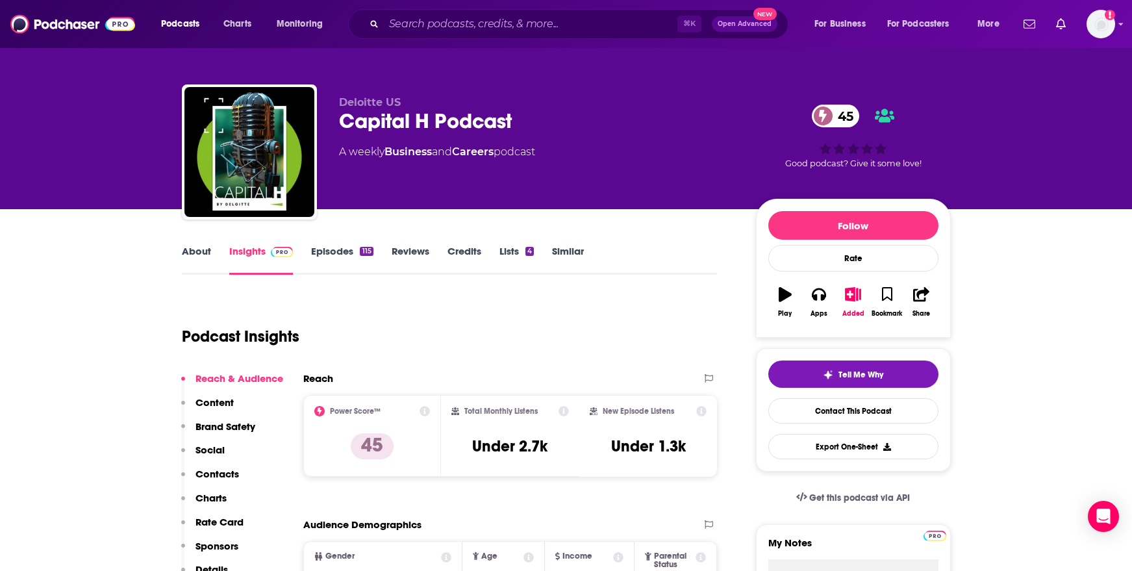
scroll to position [5, 0]
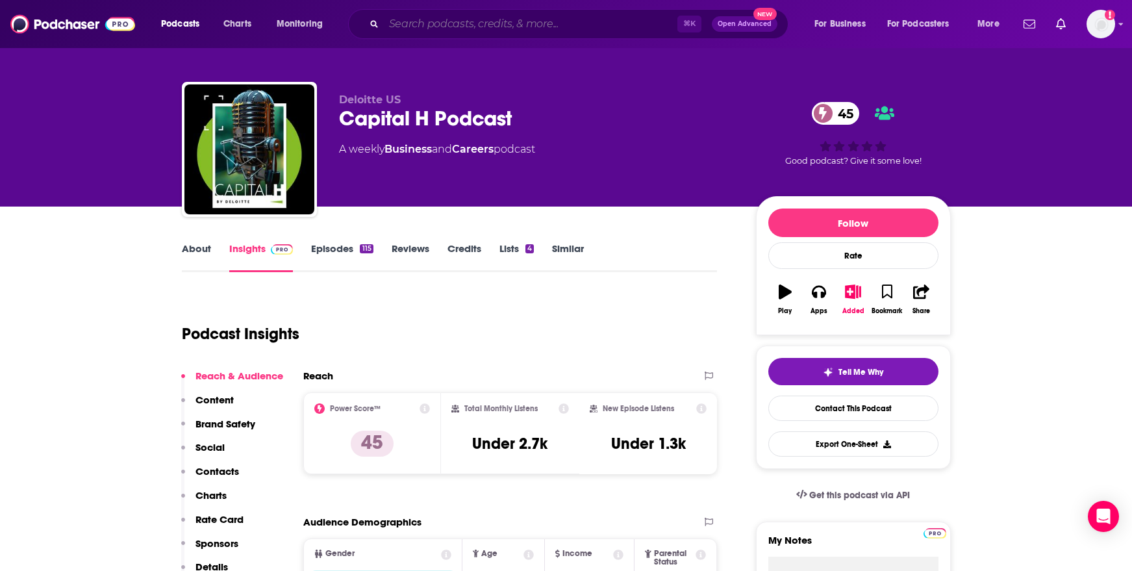
click at [415, 30] on input "Search podcasts, credits, & more..." at bounding box center [531, 24] width 294 height 21
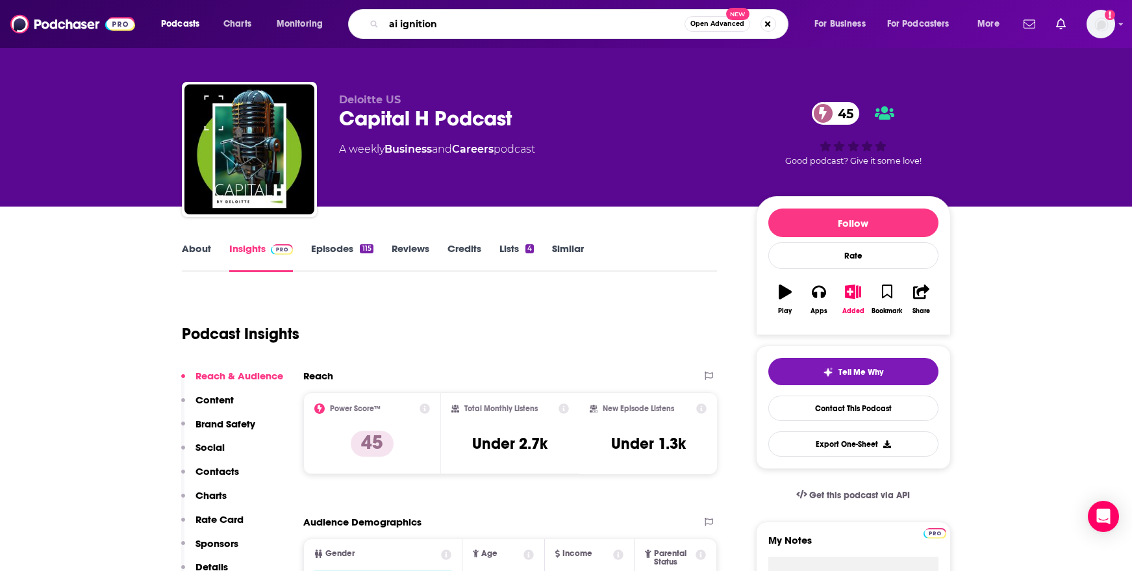
type input "ai ignition"
click at [374, 21] on icon "Search podcasts, credits, & more..." at bounding box center [373, 23] width 7 height 7
click at [443, 25] on input "ai ignition" at bounding box center [534, 24] width 301 height 21
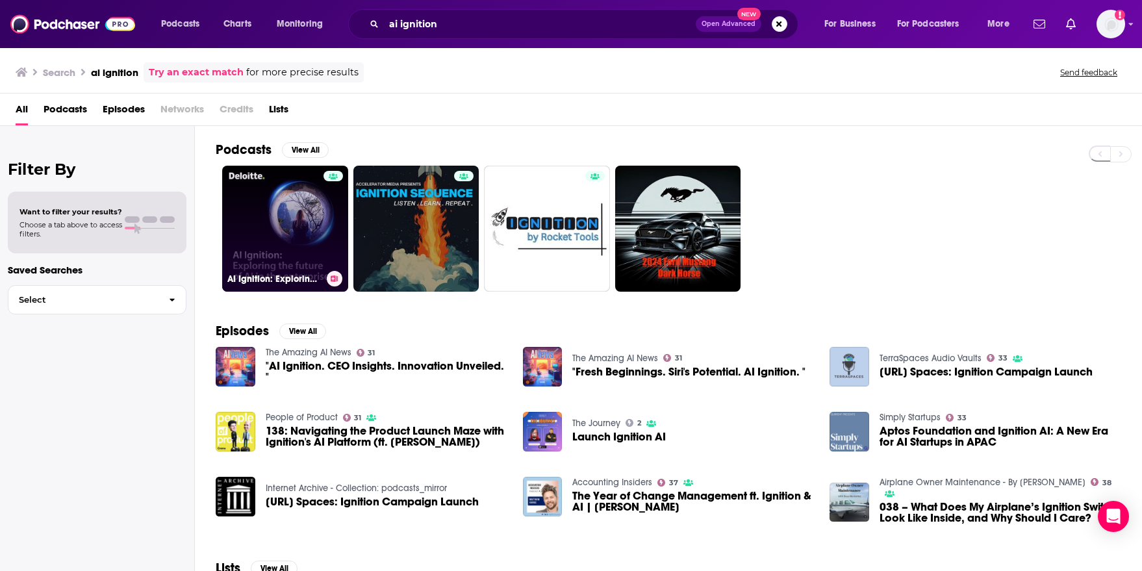
click at [275, 190] on link "AI Ignition: Exploring the future of AI in the enterprise" at bounding box center [285, 229] width 126 height 126
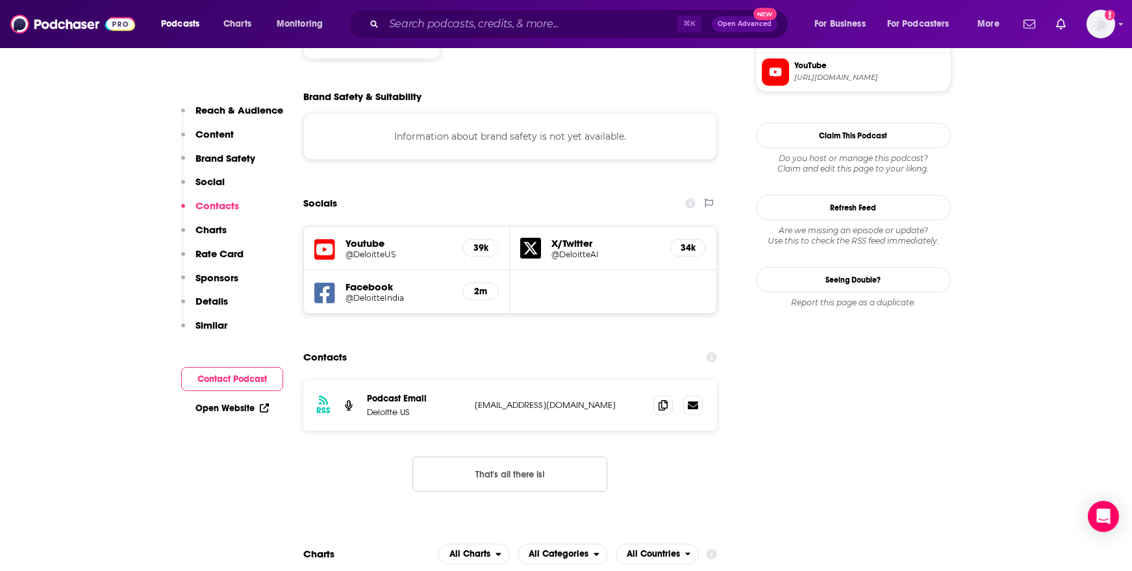
scroll to position [1215, 0]
